Goal: Information Seeking & Learning: Compare options

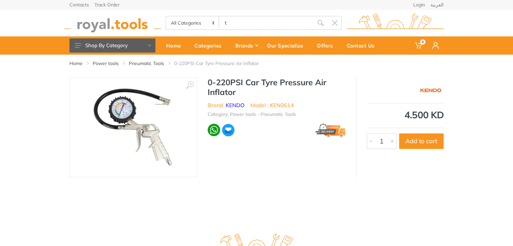
type input "t"
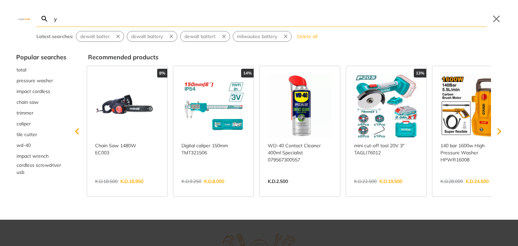
type input "y"
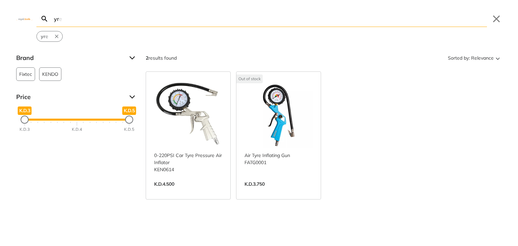
type input "y"
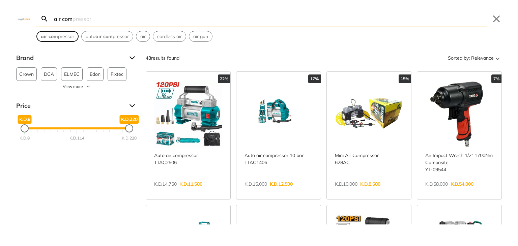
click at [51, 35] on strong "air com" at bounding box center [49, 36] width 17 height 6
type input "air compressor"
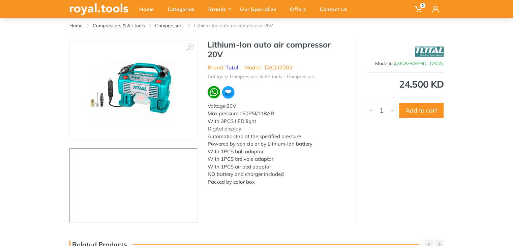
scroll to position [38, 0]
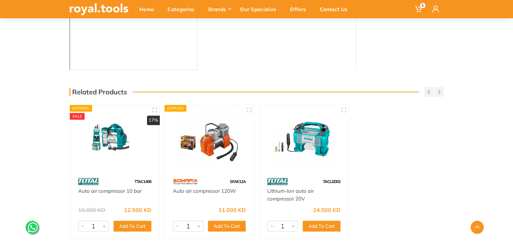
scroll to position [195, 0]
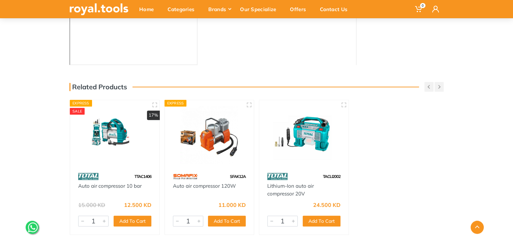
click at [97, 133] on img at bounding box center [114, 135] width 77 height 58
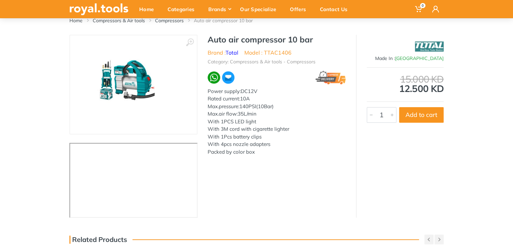
scroll to position [45, 0]
